Goal: Find specific page/section: Find specific page/section

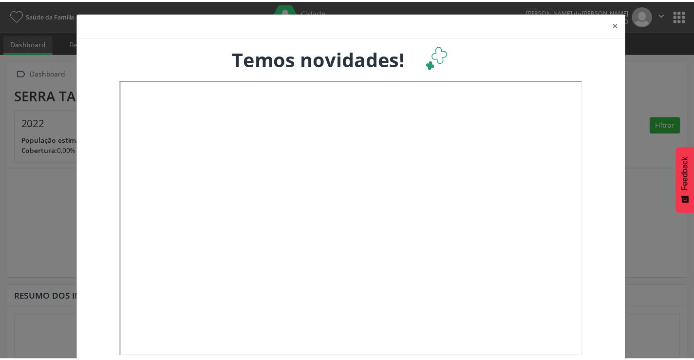
scroll to position [19, 0]
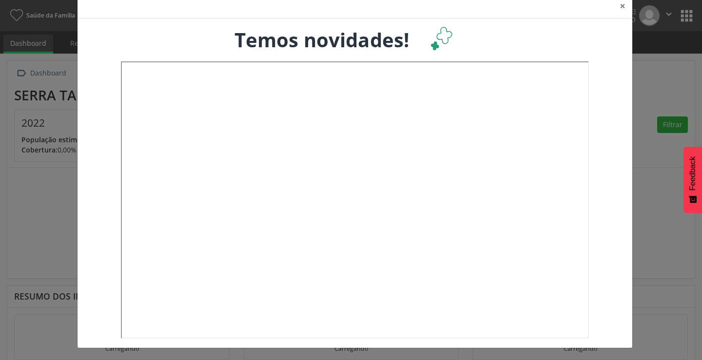
drag, startPoint x: 570, startPoint y: 78, endPoint x: 571, endPoint y: 192, distance: 114.0
click at [618, 9] on button "×" at bounding box center [621, 6] width 19 height 24
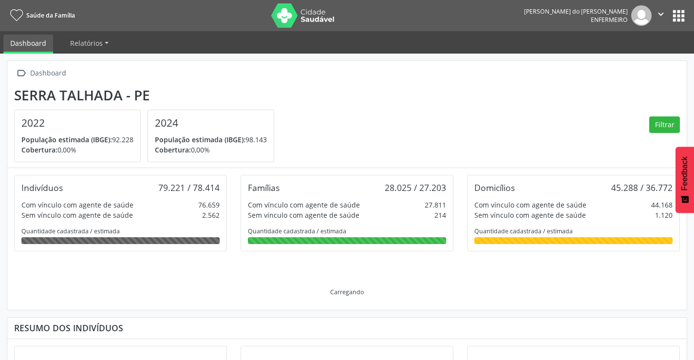
scroll to position [46, 0]
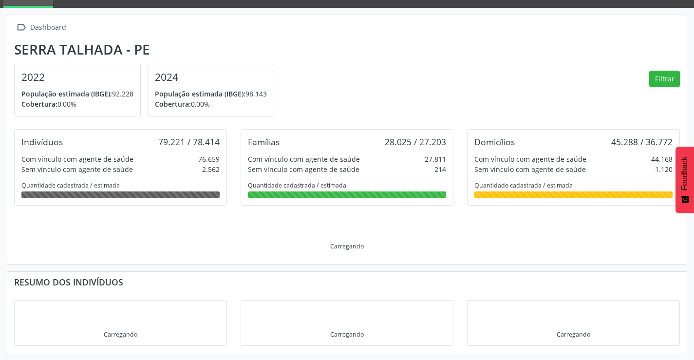
drag, startPoint x: 587, startPoint y: 106, endPoint x: 584, endPoint y: 206, distance: 99.4
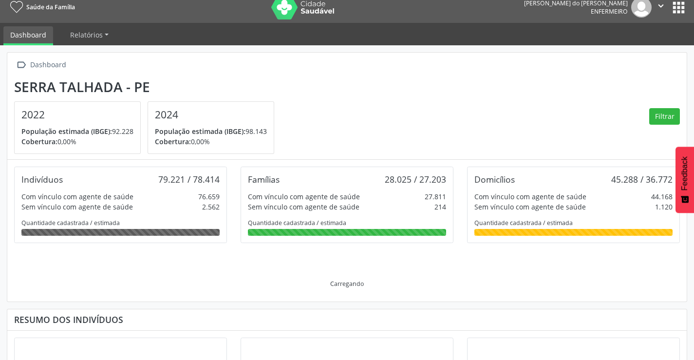
scroll to position [0, 0]
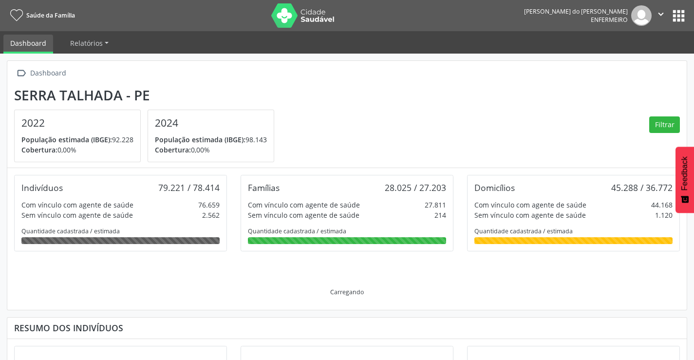
drag, startPoint x: 584, startPoint y: 114, endPoint x: 612, endPoint y: 49, distance: 70.9
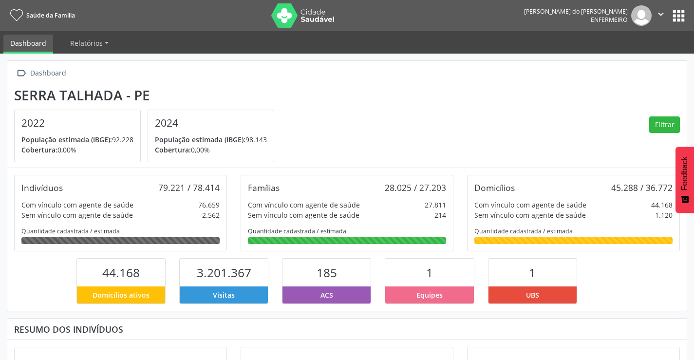
click at [676, 18] on button "apps" at bounding box center [678, 15] width 17 height 17
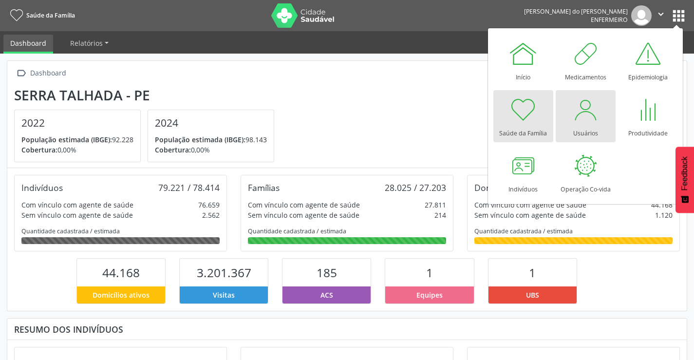
click at [588, 116] on div at bounding box center [585, 109] width 29 height 29
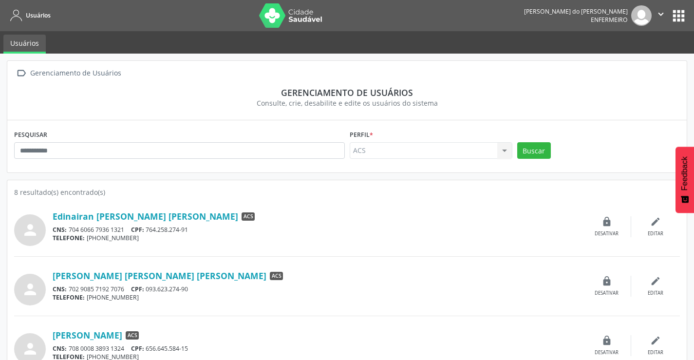
click at [676, 19] on button "apps" at bounding box center [678, 15] width 17 height 17
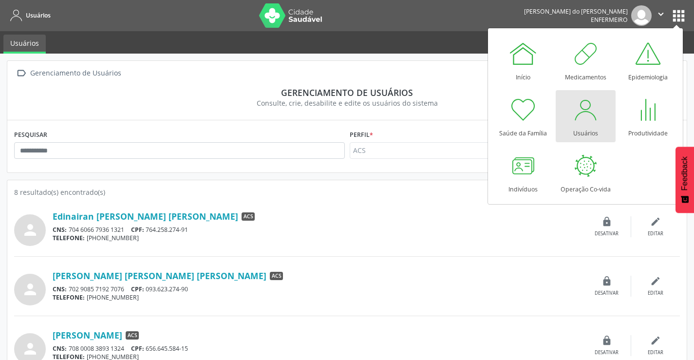
click at [205, 74] on div " Gerenciamento de Usuários" at bounding box center [347, 73] width 666 height 14
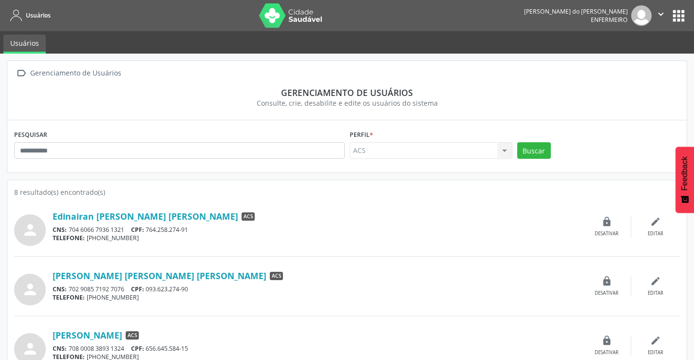
drag, startPoint x: 191, startPoint y: 79, endPoint x: 252, endPoint y: 25, distance: 81.1
click at [20, 46] on link "Usuários" at bounding box center [24, 44] width 42 height 19
click at [40, 17] on span "Usuários" at bounding box center [38, 15] width 25 height 8
click at [299, 11] on img at bounding box center [290, 15] width 63 height 24
